Goal: Task Accomplishment & Management: Use online tool/utility

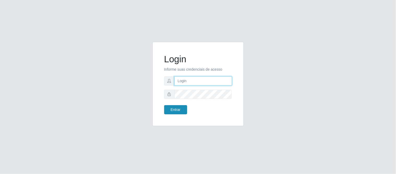
type input "deyvid@carnesecortes"
click at [173, 113] on button "Entrar" at bounding box center [175, 109] width 23 height 9
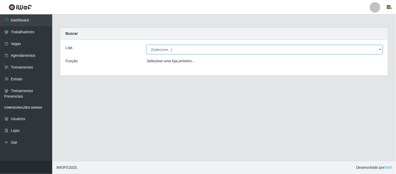
click at [190, 53] on select "[Selecione...] Carnes & Cortes" at bounding box center [265, 49] width 236 height 9
select select "433"
click at [147, 45] on select "[Selecione...] Carnes & Cortes" at bounding box center [265, 49] width 236 height 9
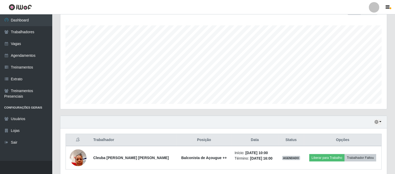
scroll to position [103, 0]
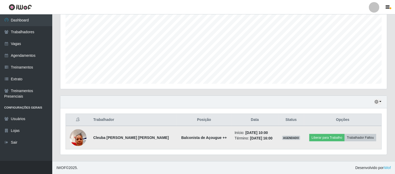
click at [84, 141] on img at bounding box center [78, 137] width 17 height 22
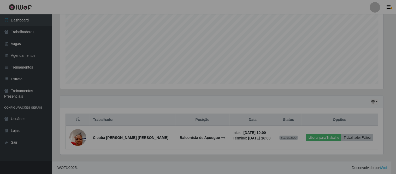
scroll to position [108, 327]
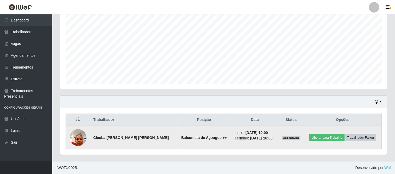
click at [85, 138] on img at bounding box center [78, 137] width 17 height 22
